Goal: Navigation & Orientation: Find specific page/section

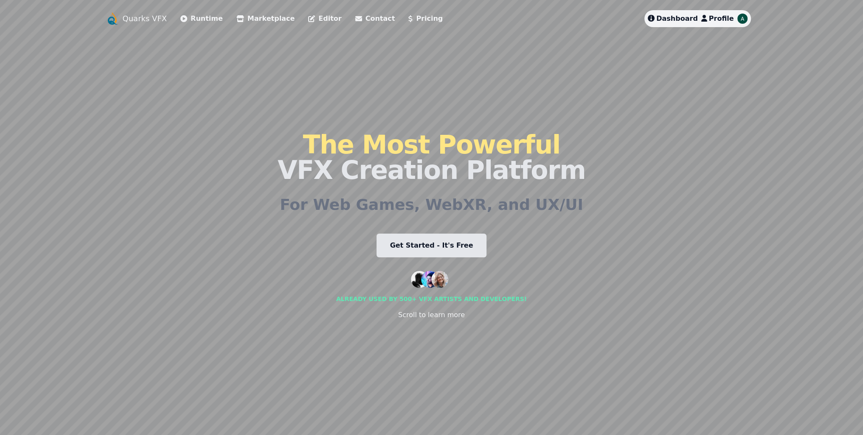
click at [308, 19] on link "Editor" at bounding box center [324, 19] width 33 height 10
click at [252, 22] on link "Marketplace" at bounding box center [265, 19] width 58 height 10
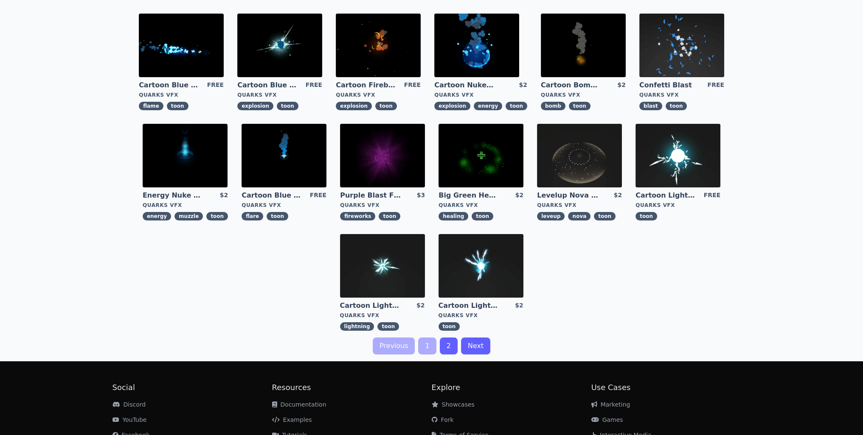
scroll to position [170, 0]
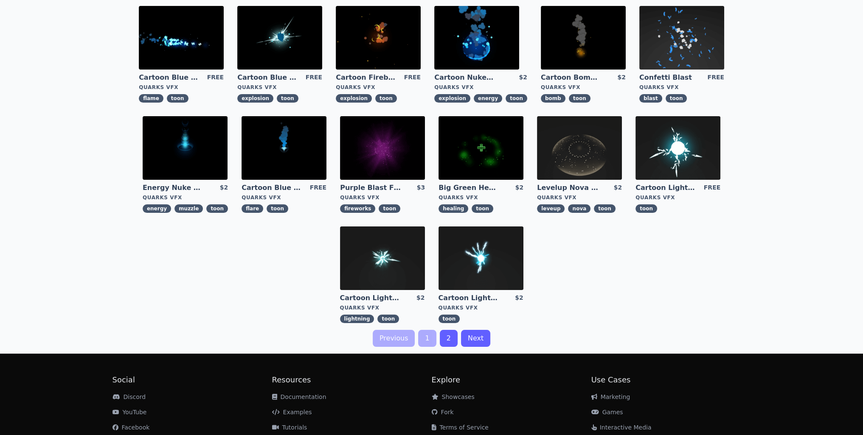
click at [450, 333] on link "2" at bounding box center [449, 338] width 18 height 17
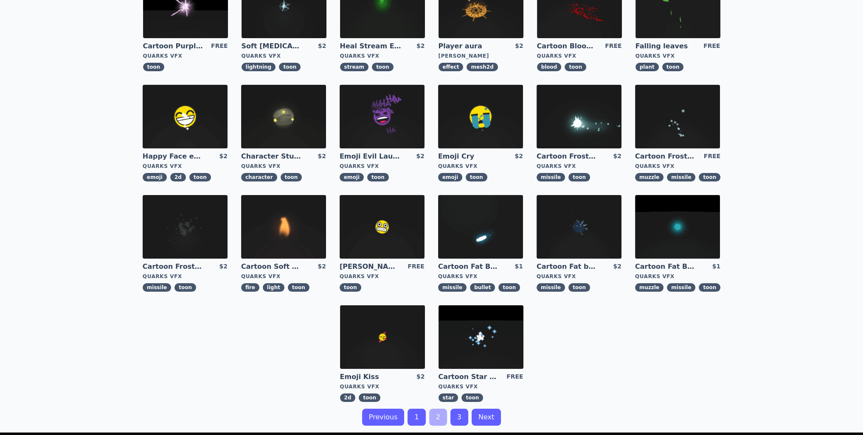
scroll to position [170, 0]
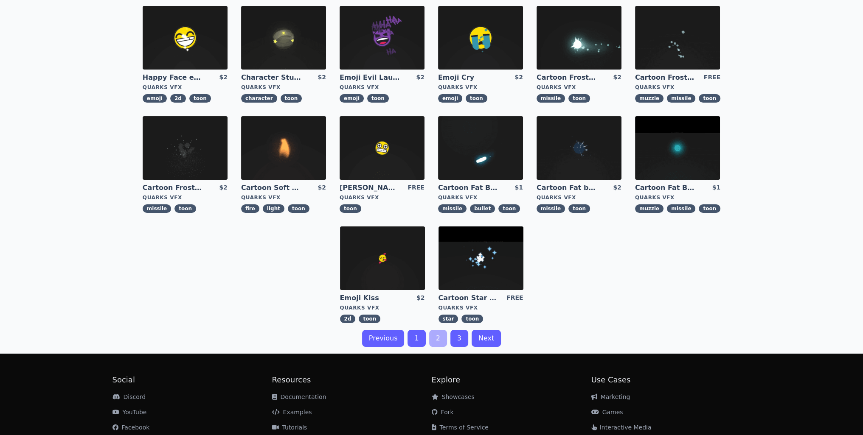
click at [426, 334] on div "Previous 1 2 3 Next" at bounding box center [432, 338] width 652 height 17
click at [418, 337] on link "1" at bounding box center [416, 338] width 18 height 17
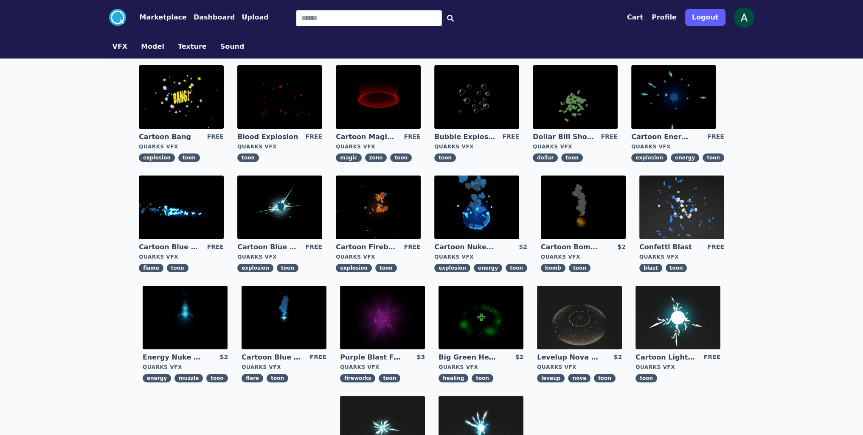
click at [121, 47] on button "VFX" at bounding box center [119, 47] width 15 height 10
click at [148, 50] on button "Model" at bounding box center [152, 47] width 23 height 10
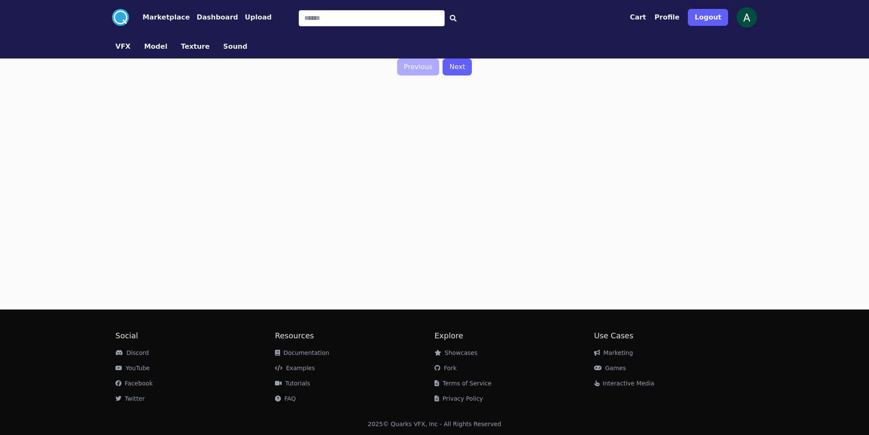
click at [128, 48] on link "VFX" at bounding box center [123, 47] width 29 height 10
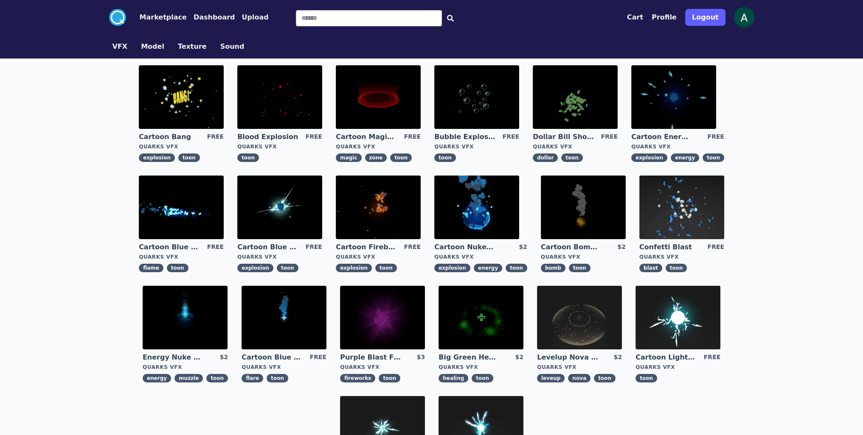
click at [199, 20] on button "Dashboard" at bounding box center [215, 17] width 42 height 10
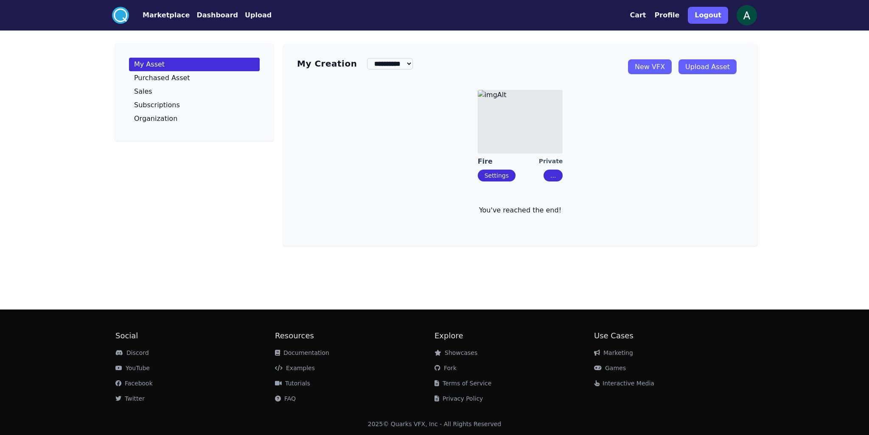
click at [499, 175] on link "Settings" at bounding box center [497, 175] width 24 height 7
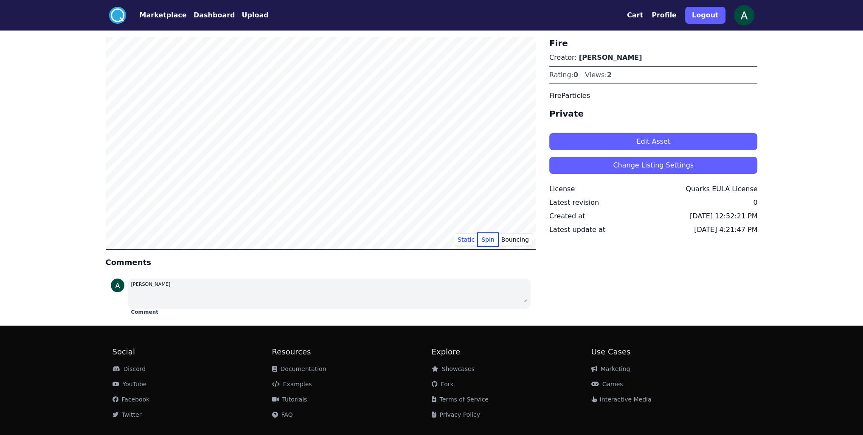
click at [493, 240] on button "Spin" at bounding box center [488, 239] width 20 height 13
click at [475, 240] on button "Static" at bounding box center [466, 239] width 24 height 13
